Goal: Find contact information: Obtain details needed to contact an individual or organization

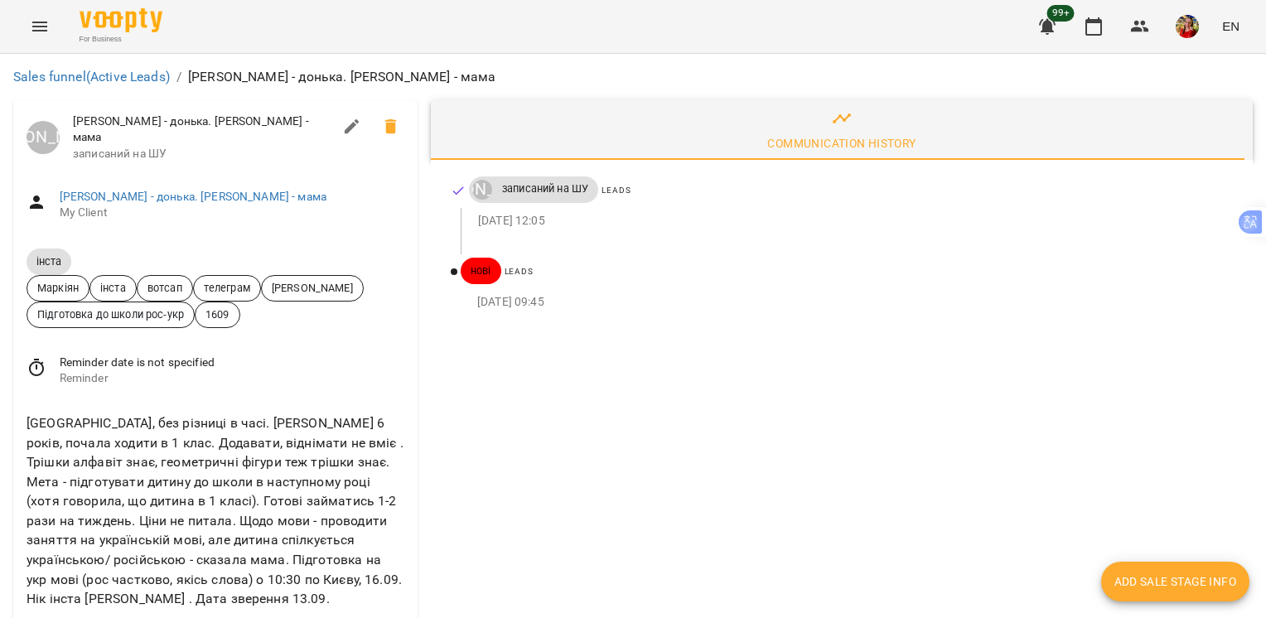
scroll to position [91, 0]
drag, startPoint x: 128, startPoint y: 514, endPoint x: 25, endPoint y: 509, distance: 102.9
click at [25, 613] on div "[PHONE_NUMBER]" at bounding box center [215, 626] width 385 height 27
copy link "[PHONE_NUMBER]"
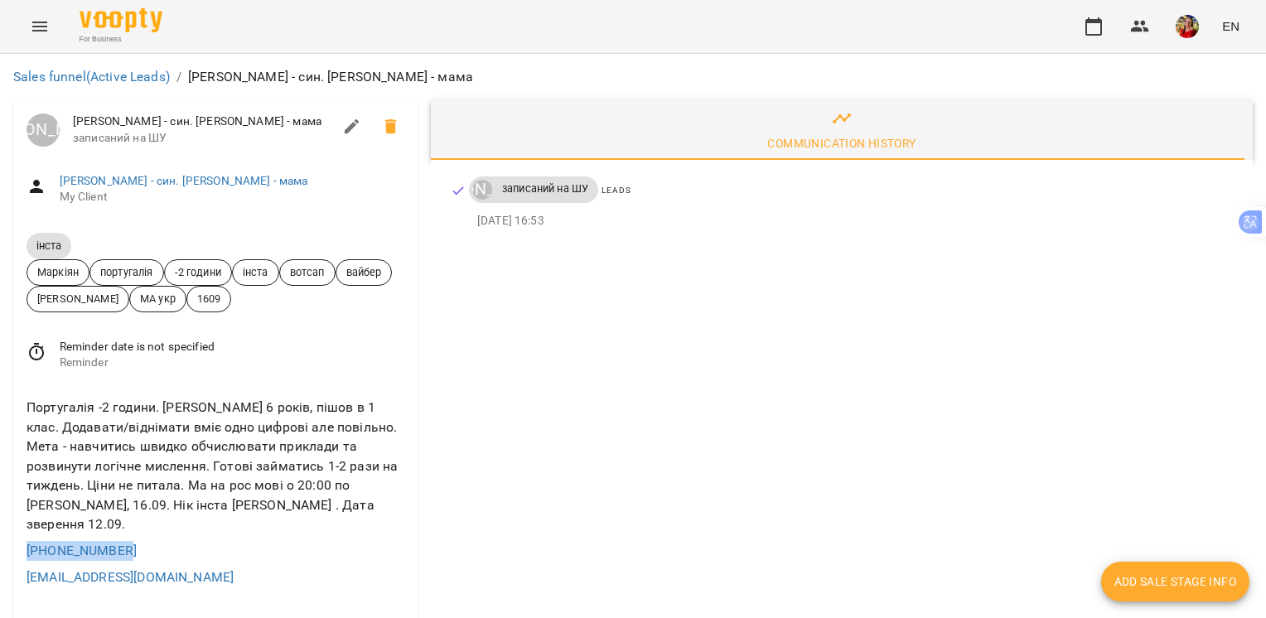
drag, startPoint x: 182, startPoint y: 545, endPoint x: 16, endPoint y: 545, distance: 166.6
click at [16, 545] on div "Португалія -2 години. Лев 6 років, пішов в 1 клас. Додавати/віднімати вміє одно…" at bounding box center [215, 493] width 404 height 216
copy link "+380675444074"
